Goal: Complete application form

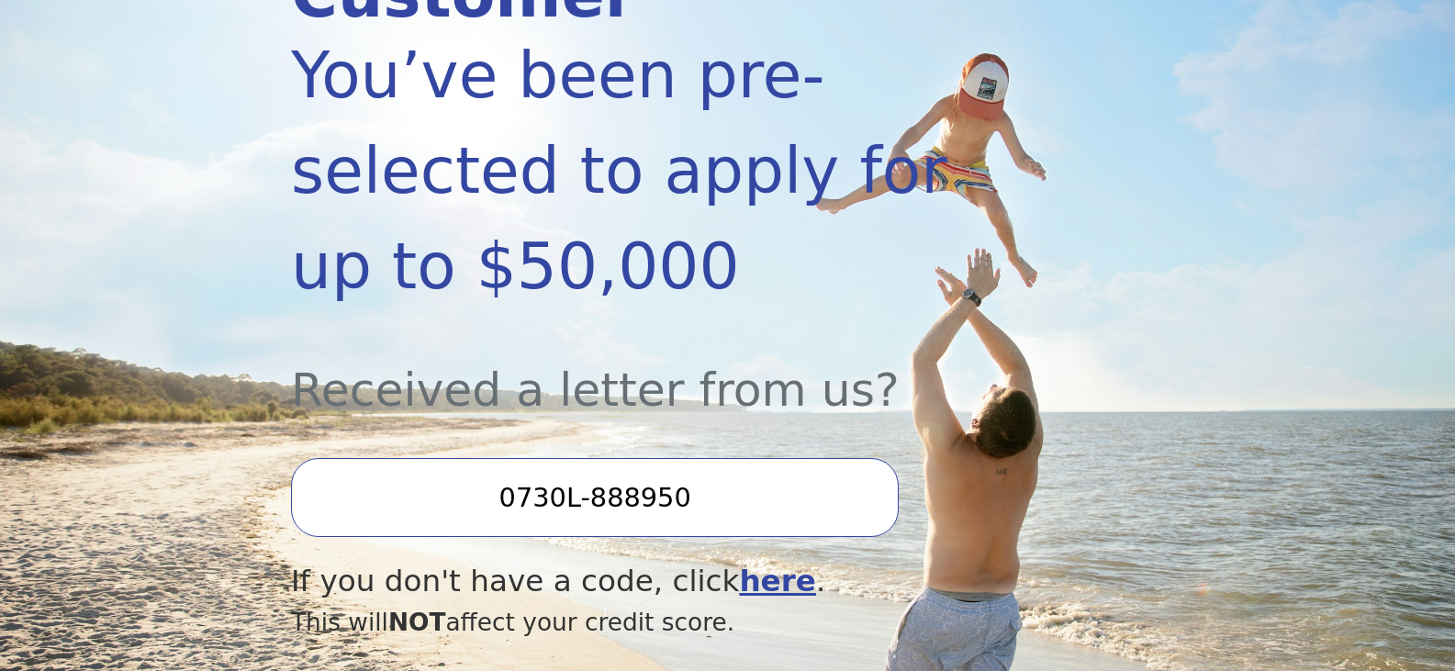
scroll to position [551, 0]
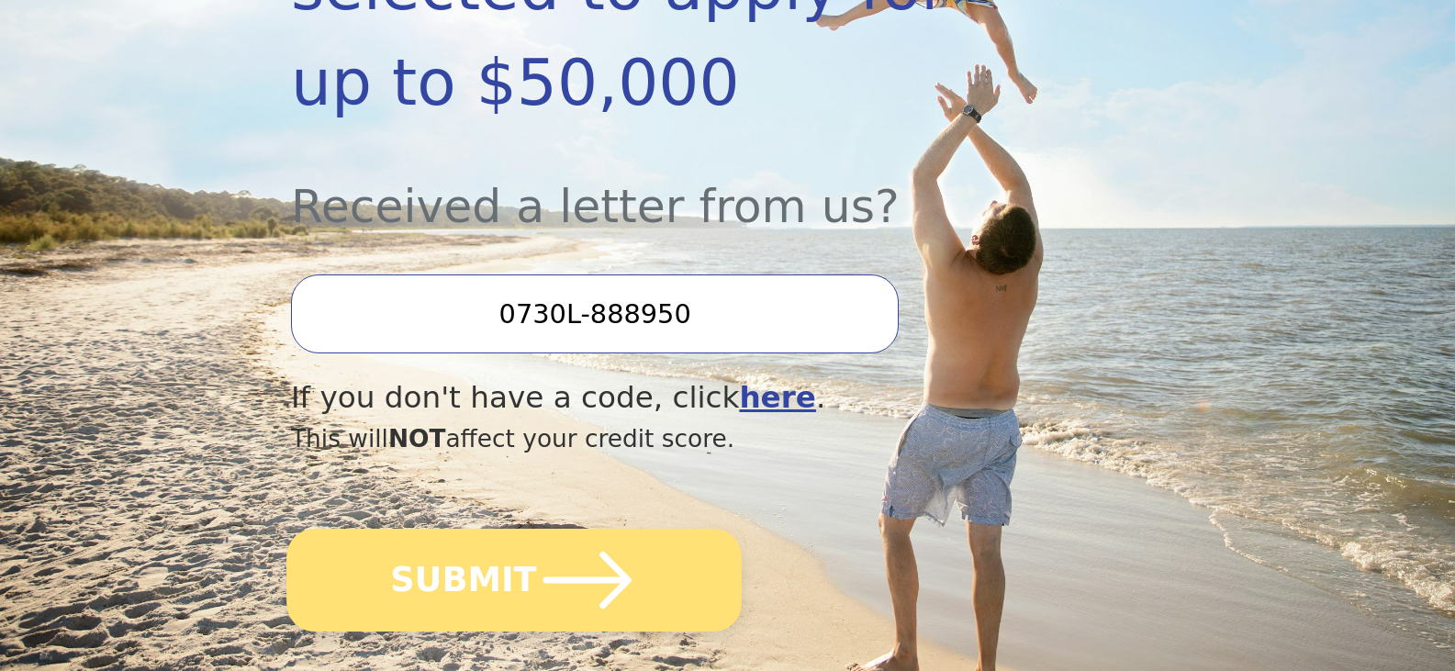
click at [537, 530] on icon "submit" at bounding box center [587, 580] width 101 height 101
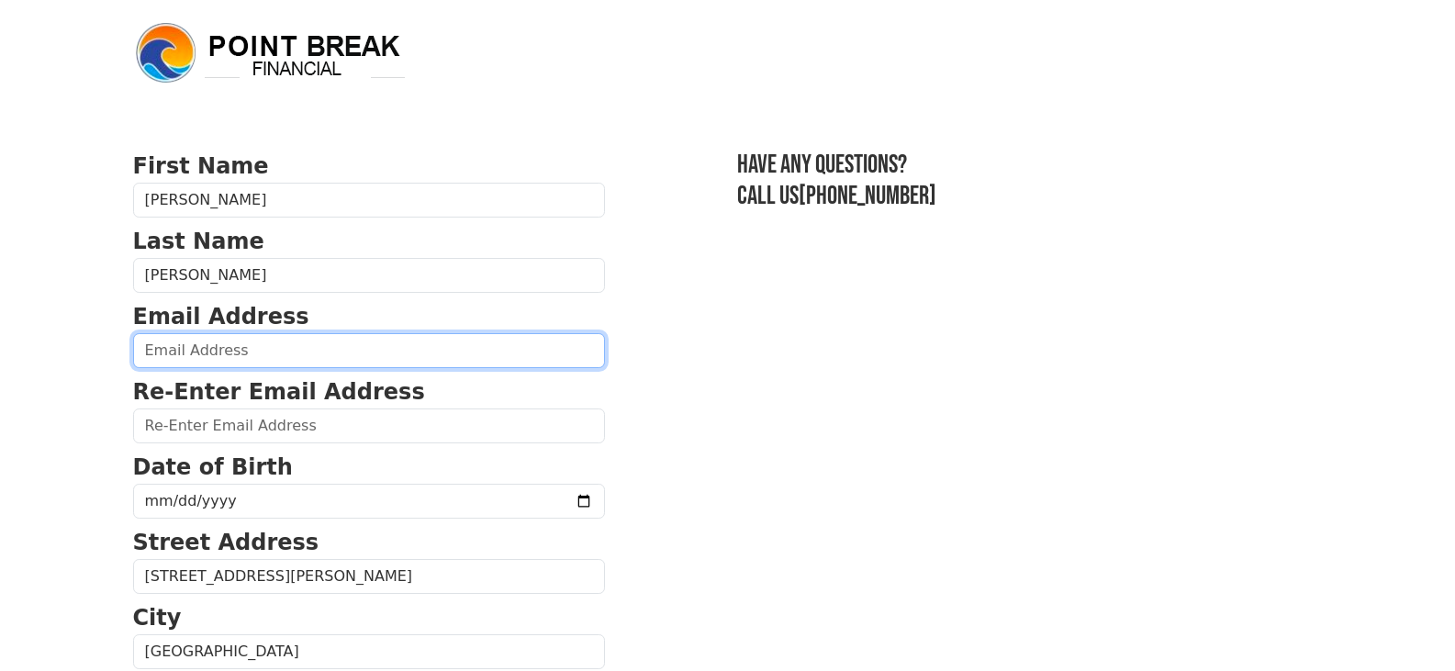
drag, startPoint x: 1089, startPoint y: 631, endPoint x: 174, endPoint y: 356, distance: 954.5
click at [174, 356] on input "email" at bounding box center [369, 350] width 472 height 35
type input "[EMAIL_ADDRESS][DOMAIN_NAME]"
type input "[PHONE_NUMBER]"
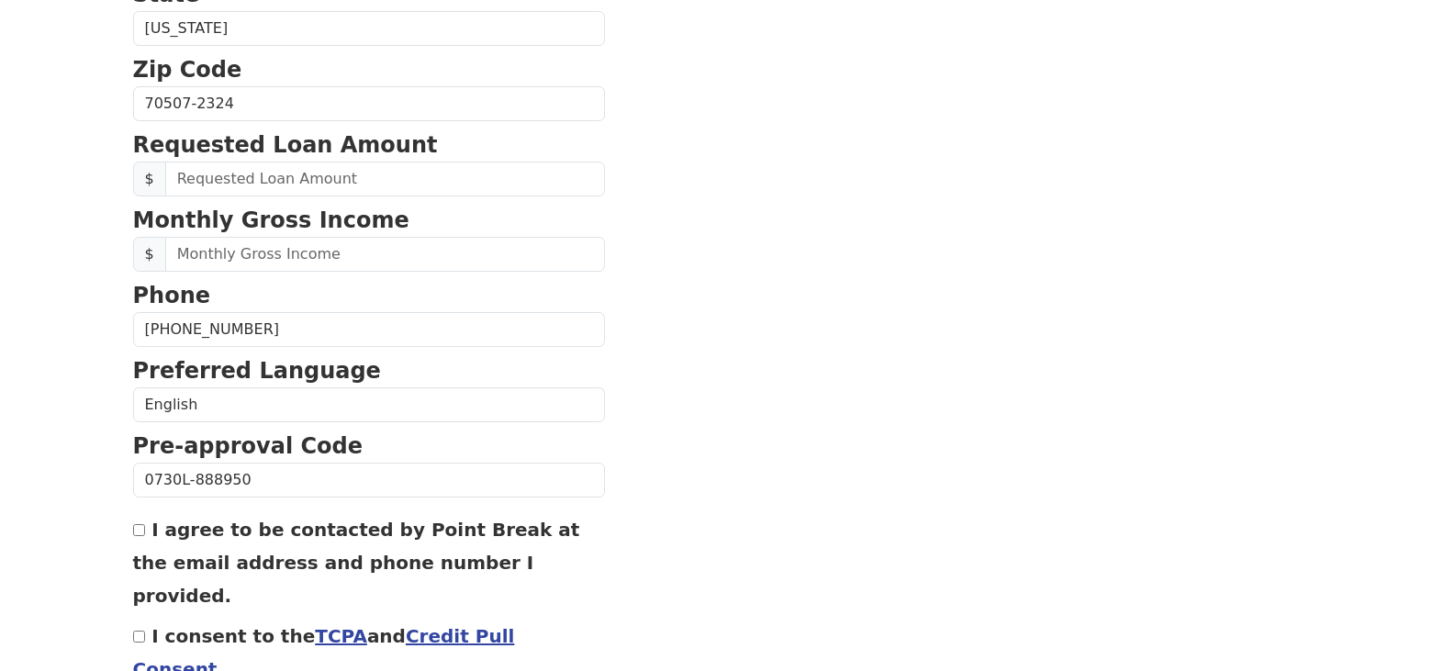
scroll to position [515, 0]
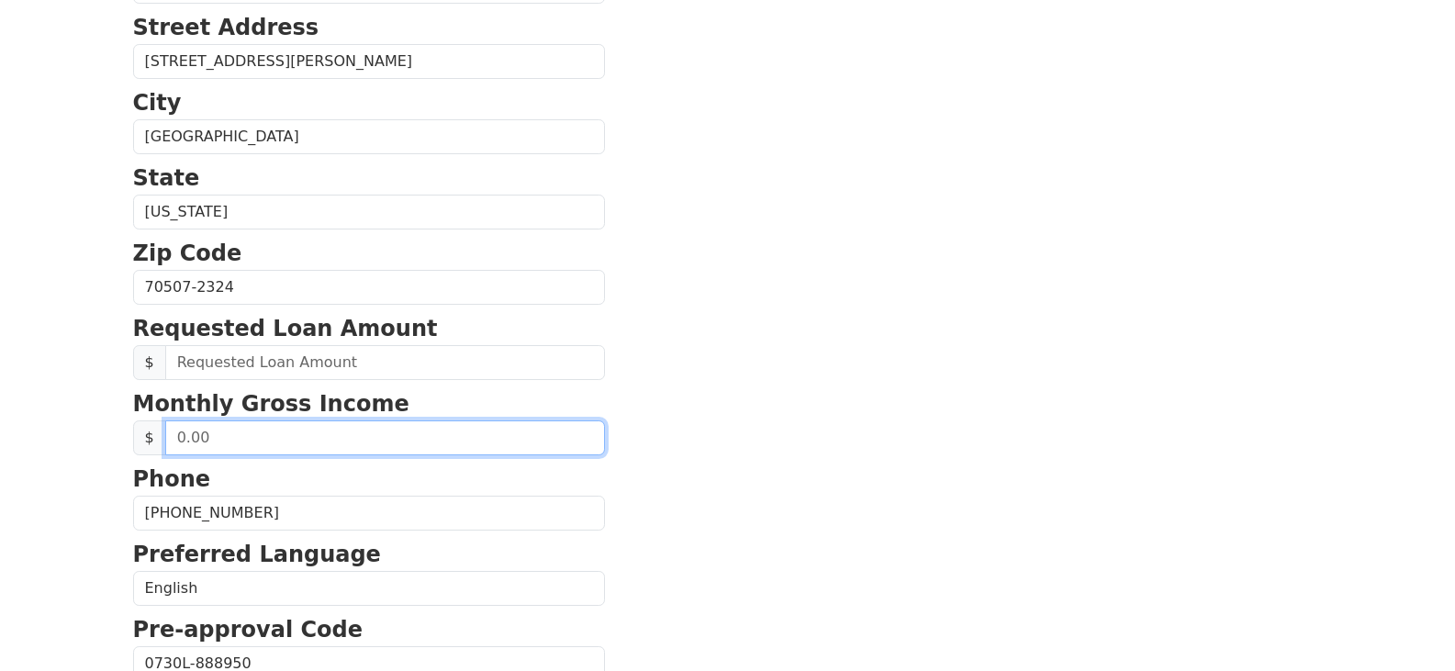
click at [266, 444] on input "text" at bounding box center [385, 437] width 440 height 35
type input "50,000.00"
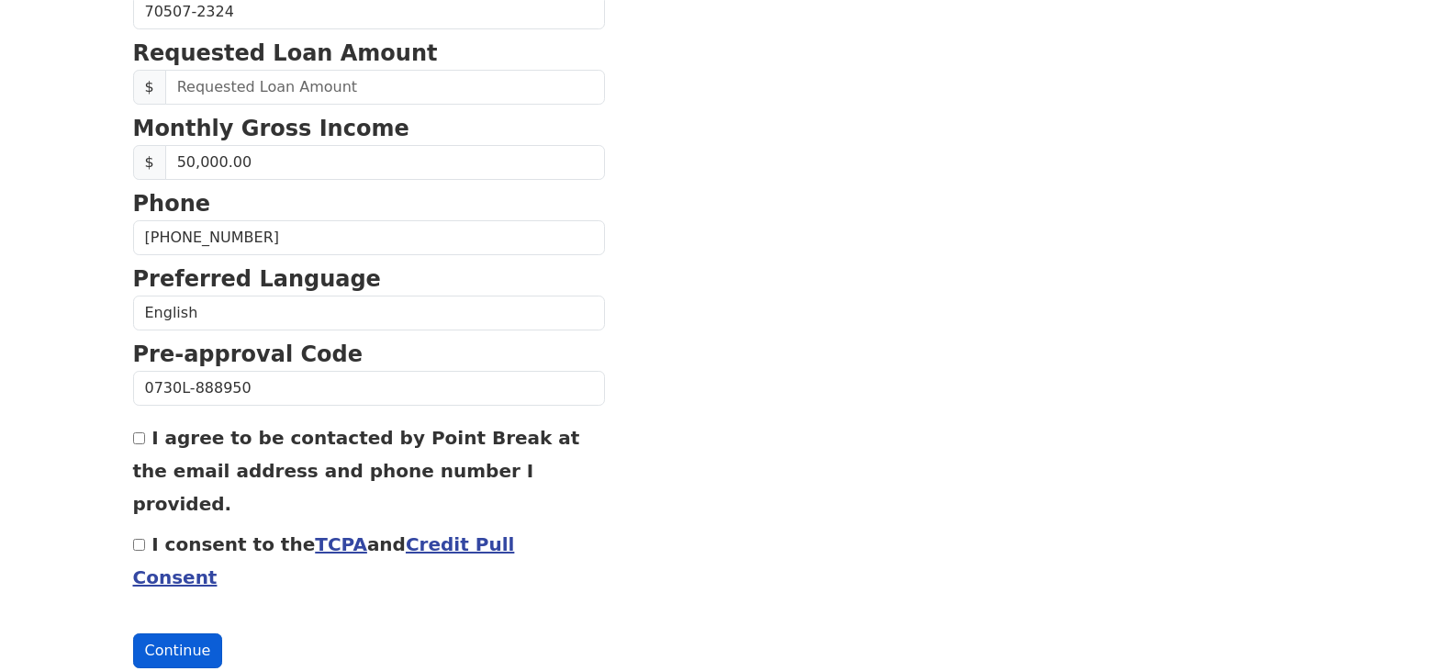
click at [167, 633] on button "Continue" at bounding box center [178, 650] width 90 height 35
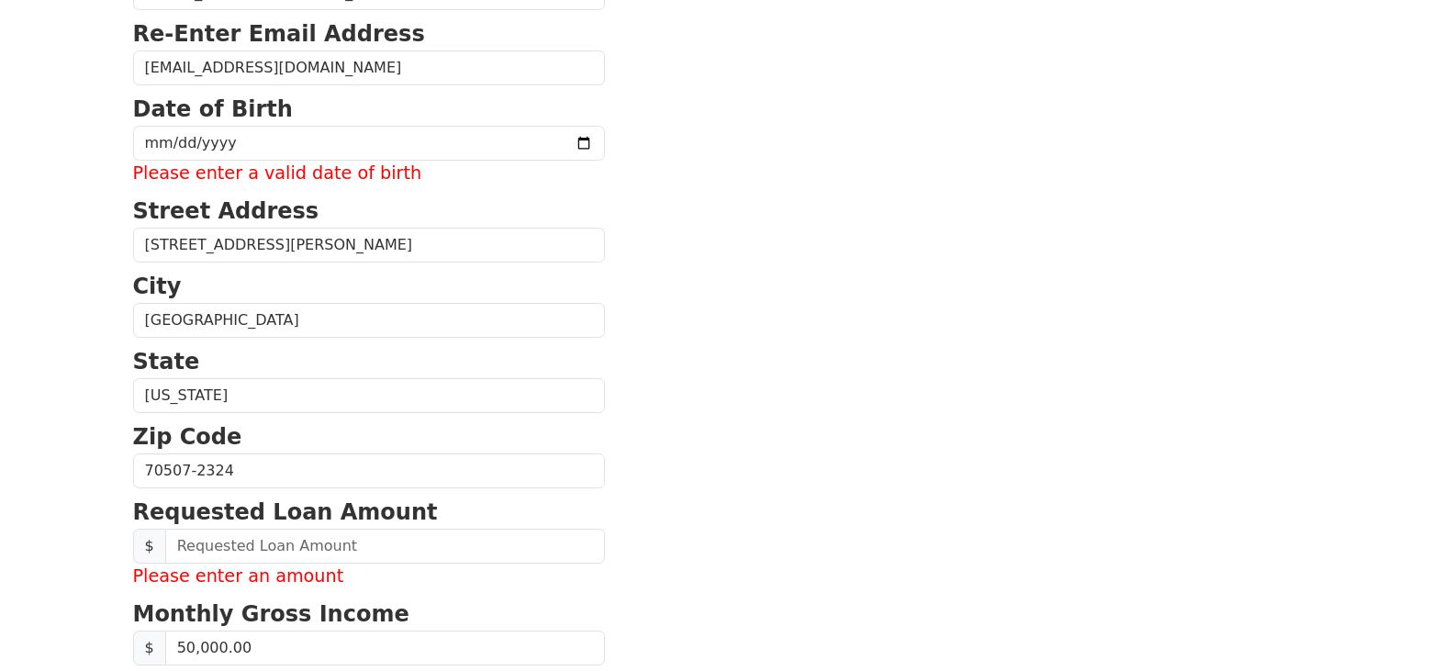
scroll to position [0, 0]
